Goal: Find specific page/section: Find specific page/section

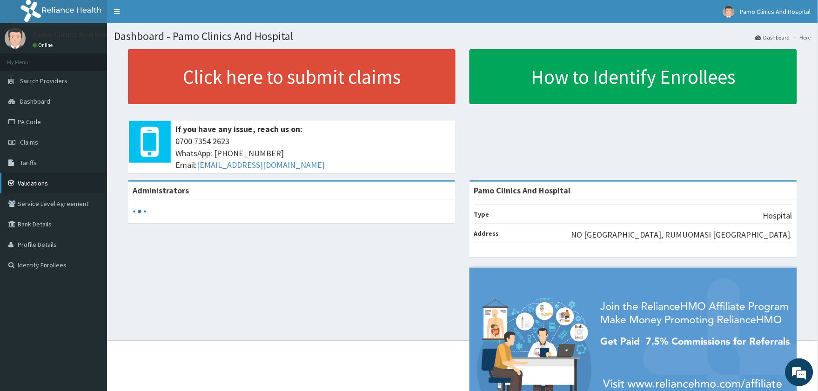
click at [29, 181] on link "Validations" at bounding box center [53, 183] width 107 height 20
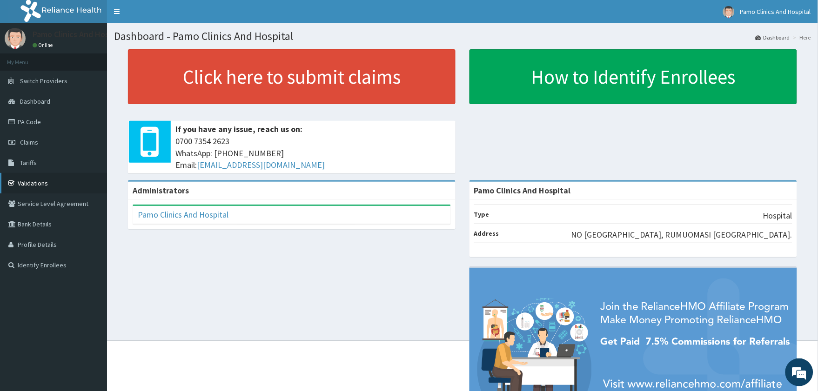
click at [25, 178] on link "Validations" at bounding box center [53, 183] width 107 height 20
